Goal: Information Seeking & Learning: Learn about a topic

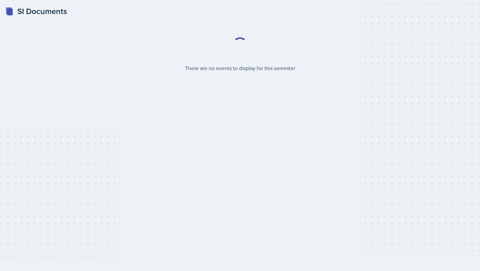
select select "2bed604d-1099-4043-b1bc-2365e8740244"
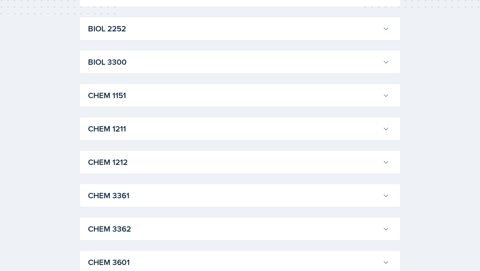
scroll to position [234, 0]
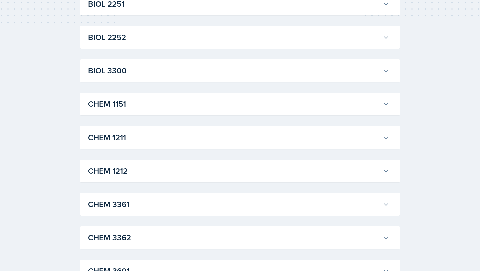
click at [160, 136] on h3 "CHEM 1211" at bounding box center [234, 137] width 292 height 12
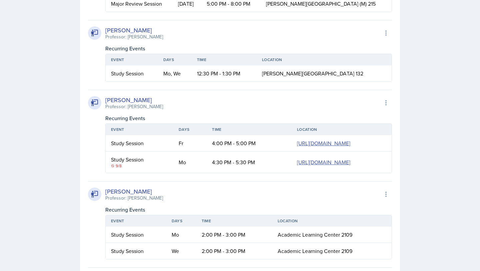
scroll to position [508, 0]
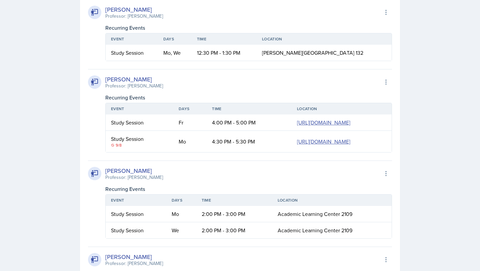
click at [294, 90] on div "[PERSON_NAME] Professor: [PERSON_NAME] Export to Google Calendar Recurring Even…" at bounding box center [240, 110] width 304 height 83
drag, startPoint x: 131, startPoint y: 175, endPoint x: 110, endPoint y: 168, distance: 22.0
click at [110, 152] on td "Study Session 9/8" at bounding box center [140, 141] width 68 height 21
copy div "Study Session"
click at [297, 145] on link "[URL][DOMAIN_NAME]" at bounding box center [323, 141] width 53 height 7
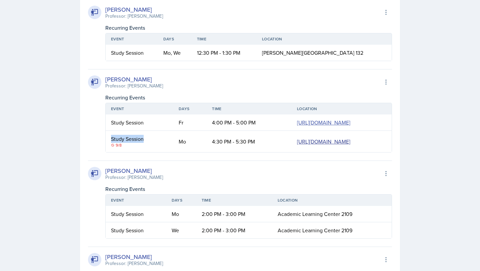
click at [297, 145] on link "[URL][DOMAIN_NAME]" at bounding box center [323, 141] width 53 height 7
click at [172, 80] on div "[PERSON_NAME] Professor: [PERSON_NAME] Export to Google Calendar" at bounding box center [240, 82] width 304 height 15
click at [297, 145] on link "[URL][DOMAIN_NAME]" at bounding box center [323, 141] width 53 height 7
click at [233, 95] on div "Recurring Events" at bounding box center [248, 97] width 287 height 8
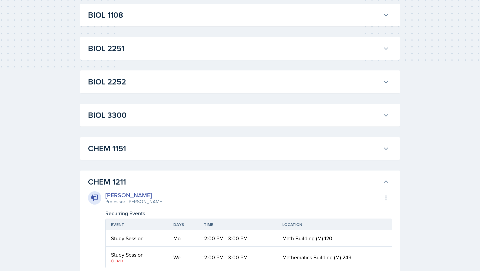
scroll to position [154, 0]
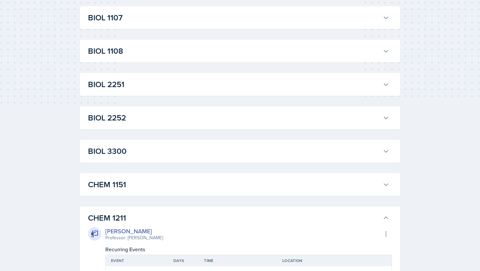
click at [122, 220] on h3 "CHEM 1211" at bounding box center [234, 218] width 292 height 12
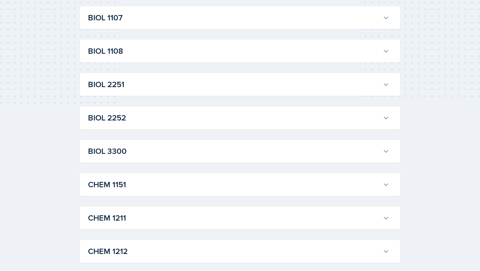
click at [122, 220] on h3 "CHEM 1211" at bounding box center [234, 218] width 292 height 12
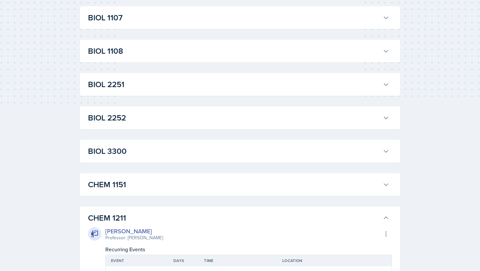
click at [122, 220] on h3 "CHEM 1211" at bounding box center [234, 218] width 292 height 12
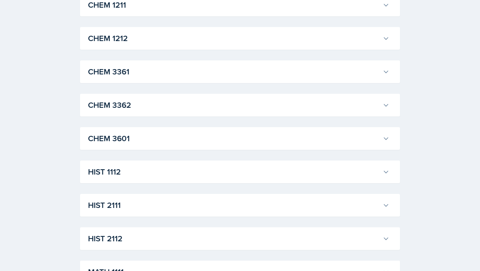
scroll to position [0, 0]
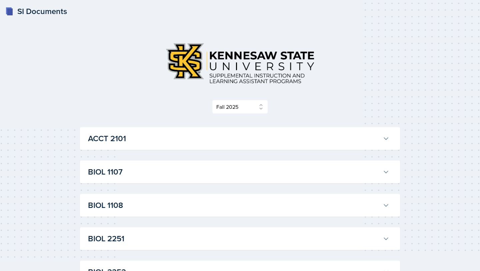
click at [128, 103] on div "Select Semester Fall 2025 Summer 2025 Spring 2025 Fall 2024 Summer 2024 Spring …" at bounding box center [240, 107] width 320 height 14
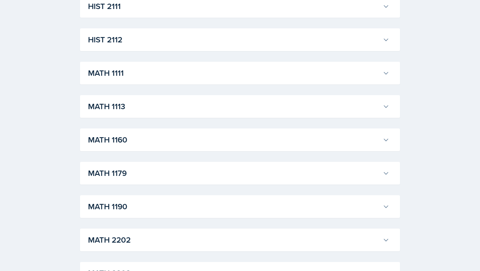
scroll to position [569, 0]
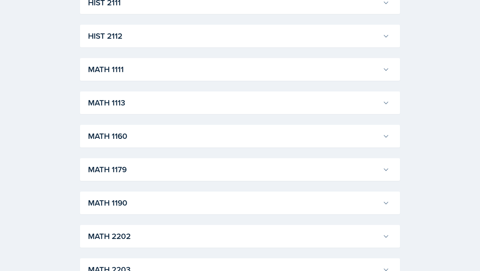
click at [146, 212] on div "MATH 1190 [PERSON_NAME] Professor: [PERSON_NAME] Export to Google Calendar Recu…" at bounding box center [240, 202] width 320 height 23
click at [143, 204] on h3 "MATH 1190" at bounding box center [234, 203] width 292 height 12
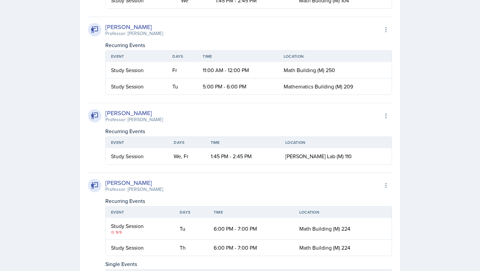
scroll to position [840, 0]
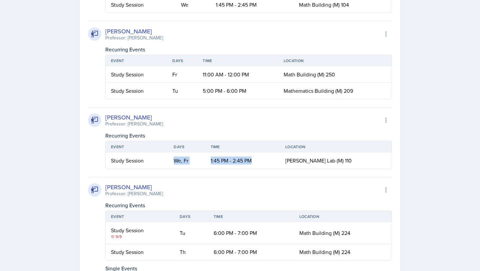
drag, startPoint x: 266, startPoint y: 160, endPoint x: 181, endPoint y: 160, distance: 85.7
click at [181, 160] on tr "Study Session We, Fr 1:45 PM - 2:45 PM [PERSON_NAME] Lab (M) 110" at bounding box center [249, 160] width 286 height 16
click at [280, 156] on td "1:45 PM - 2:45 PM" at bounding box center [242, 160] width 75 height 16
drag, startPoint x: 357, startPoint y: 157, endPoint x: 297, endPoint y: 161, distance: 60.1
click at [297, 161] on tr "Study Session We, Fr 1:45 PM - 2:45 PM [PERSON_NAME] Lab (M) 110" at bounding box center [249, 160] width 286 height 16
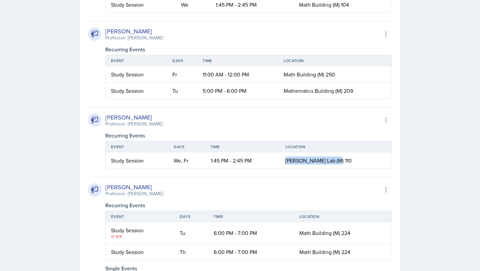
copy tr "[PERSON_NAME] Lab (M) 110"
